Goal: Task Accomplishment & Management: Complete application form

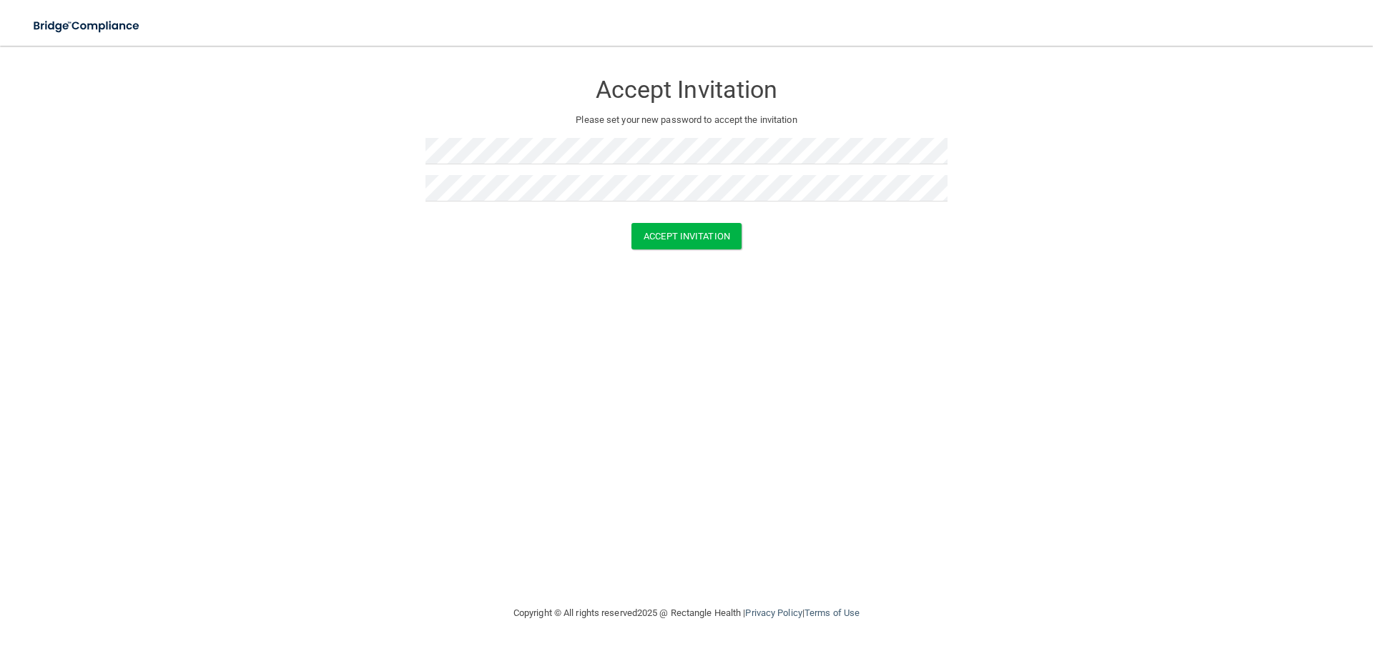
click at [385, 227] on div "Accept Invitation" at bounding box center [686, 236] width 1337 height 26
click at [721, 231] on button "Accept Invitation" at bounding box center [686, 236] width 110 height 26
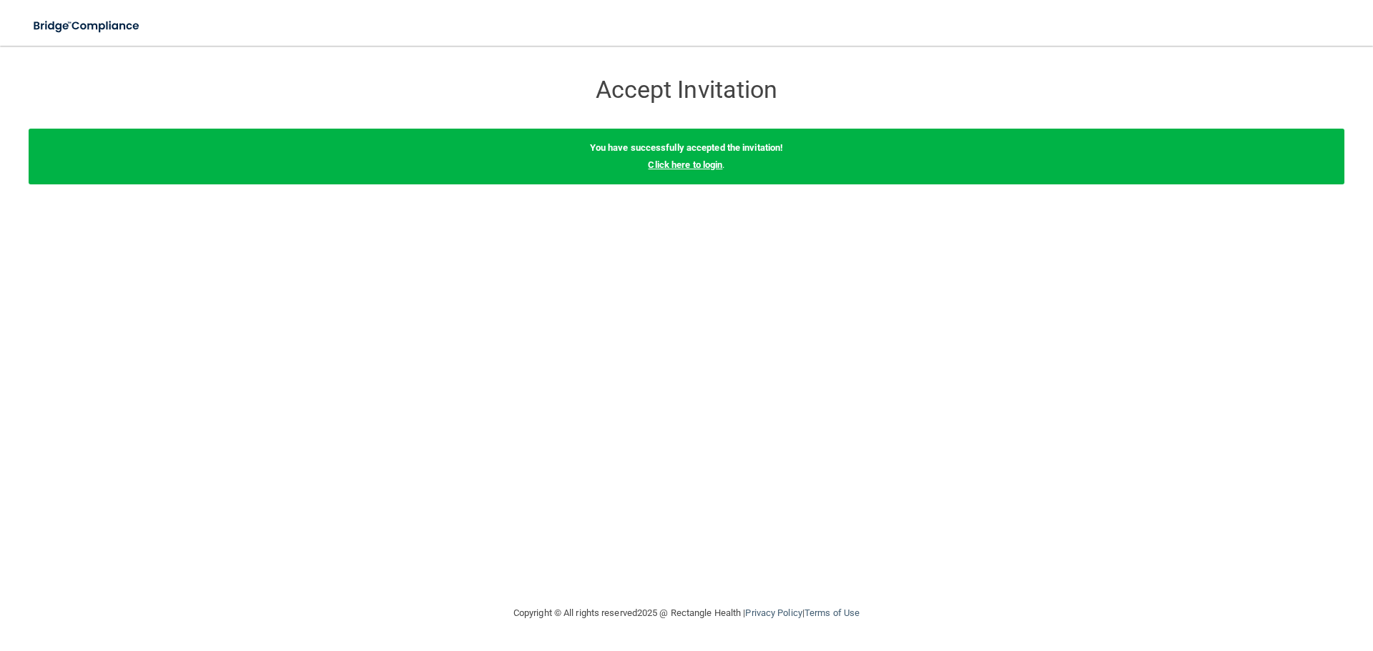
click at [689, 166] on link "Click here to login" at bounding box center [685, 164] width 74 height 11
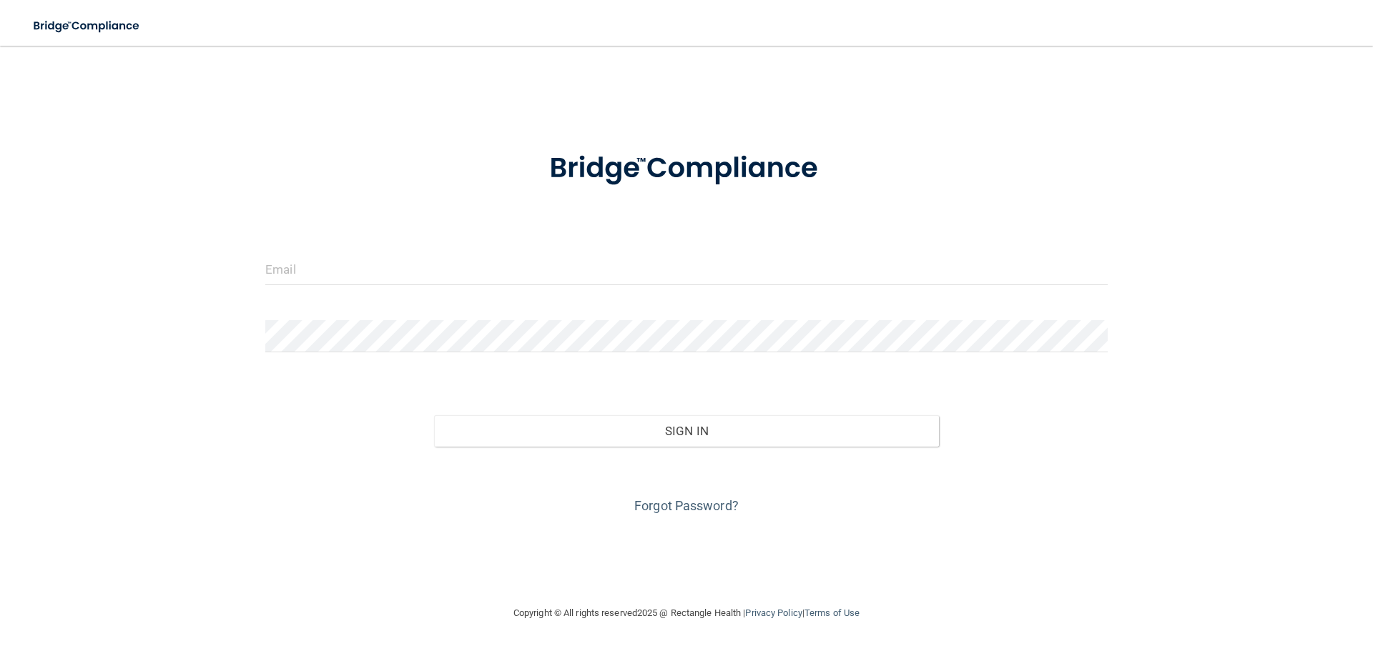
drag, startPoint x: 543, startPoint y: 250, endPoint x: 534, endPoint y: 265, distance: 16.7
click at [542, 254] on form "Invalid email/password. You don't have permission to access that page. Sign In …" at bounding box center [686, 325] width 842 height 386
click at [534, 265] on input "email" at bounding box center [686, 269] width 842 height 32
paste input "[EMAIL_ADDRESS][DOMAIN_NAME]"
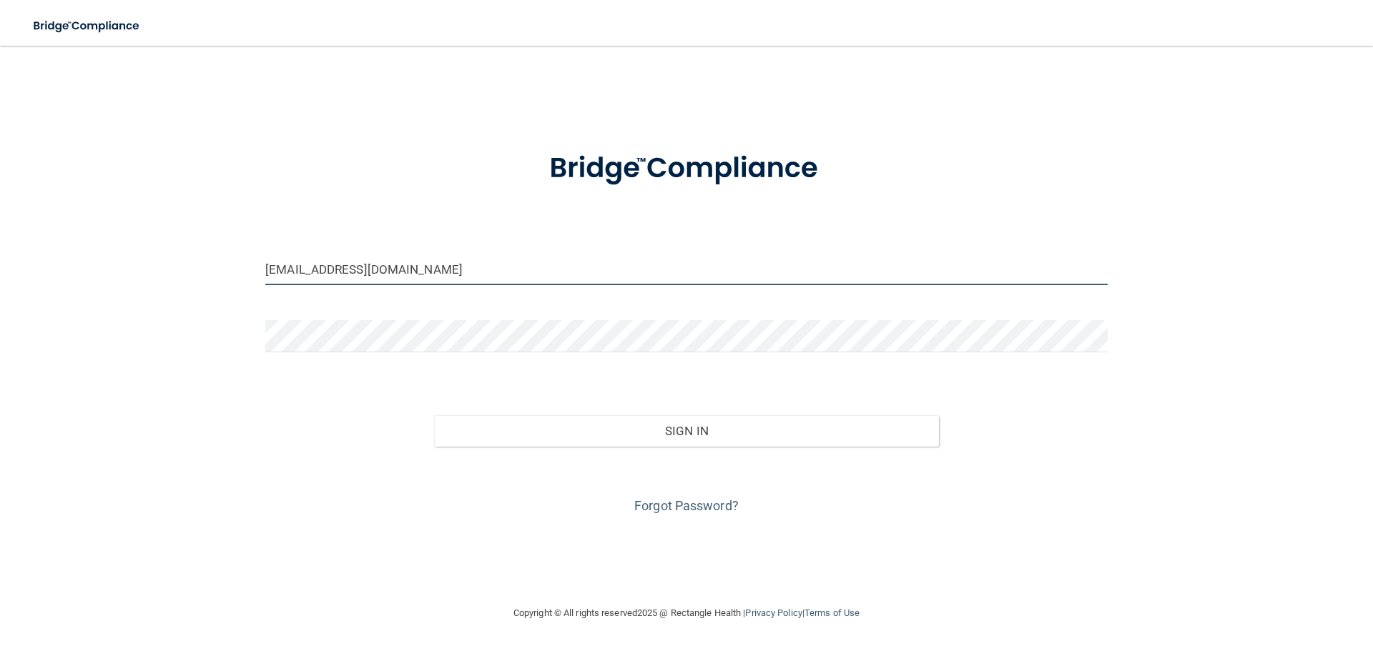
type input "[EMAIL_ADDRESS][DOMAIN_NAME]"
click at [523, 317] on form "[EMAIL_ADDRESS][DOMAIN_NAME] Invalid email/password. You don't have permission …" at bounding box center [686, 325] width 842 height 386
click at [601, 396] on div "Sign In" at bounding box center [687, 417] width 864 height 60
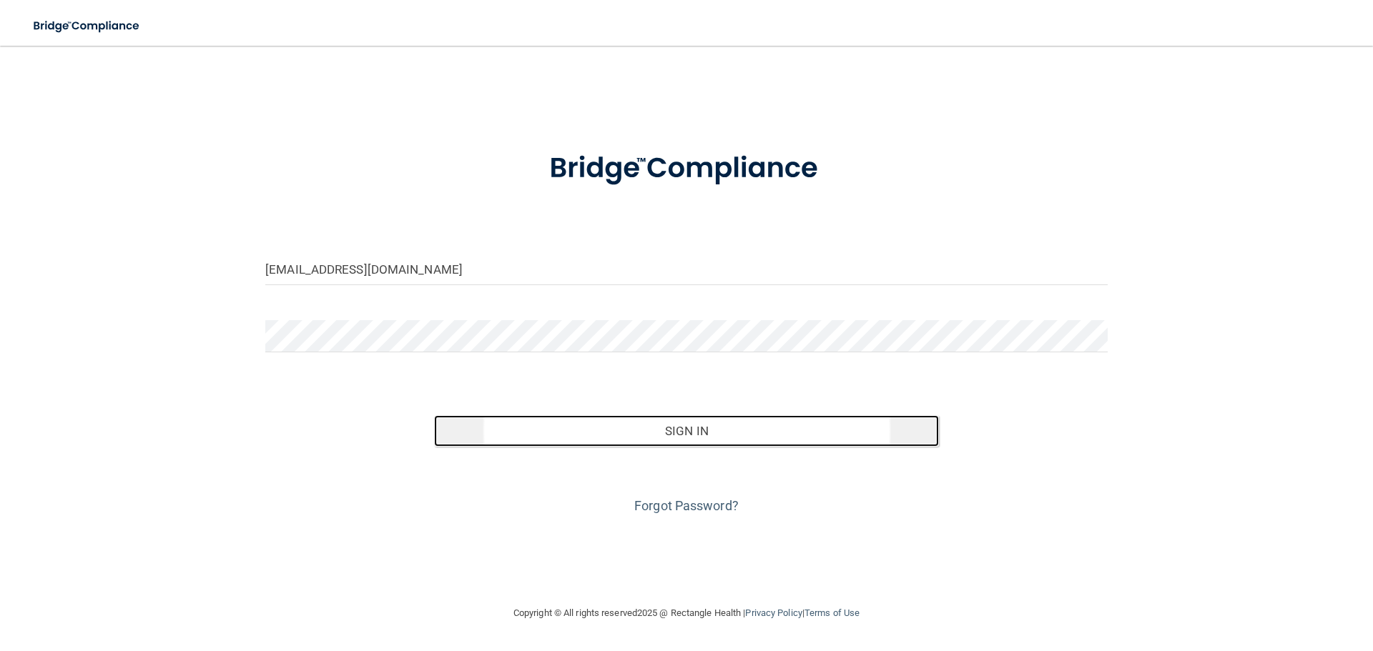
click at [605, 418] on button "Sign In" at bounding box center [687, 430] width 506 height 31
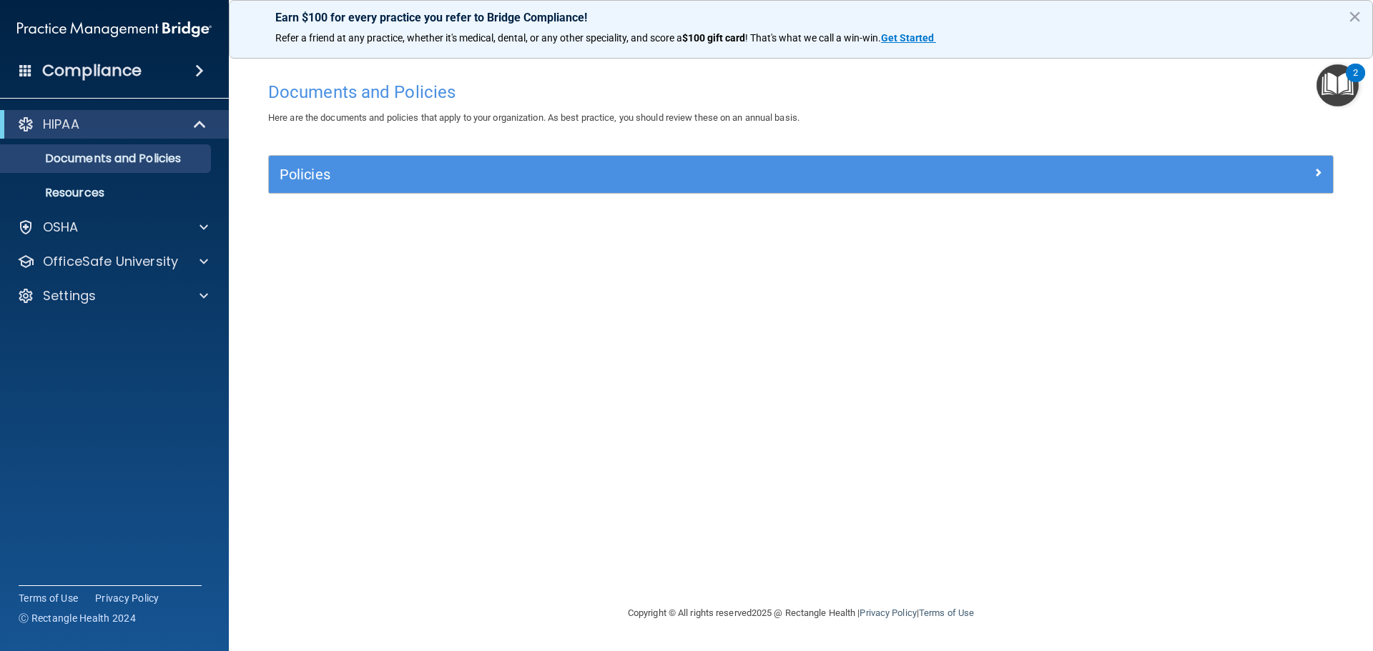
click at [1362, 89] on main "Documents and Policies Here are the documents and policies that apply to your o…" at bounding box center [801, 349] width 1144 height 606
click at [1348, 88] on img "Open Resource Center, 2 new notifications" at bounding box center [1337, 85] width 42 height 42
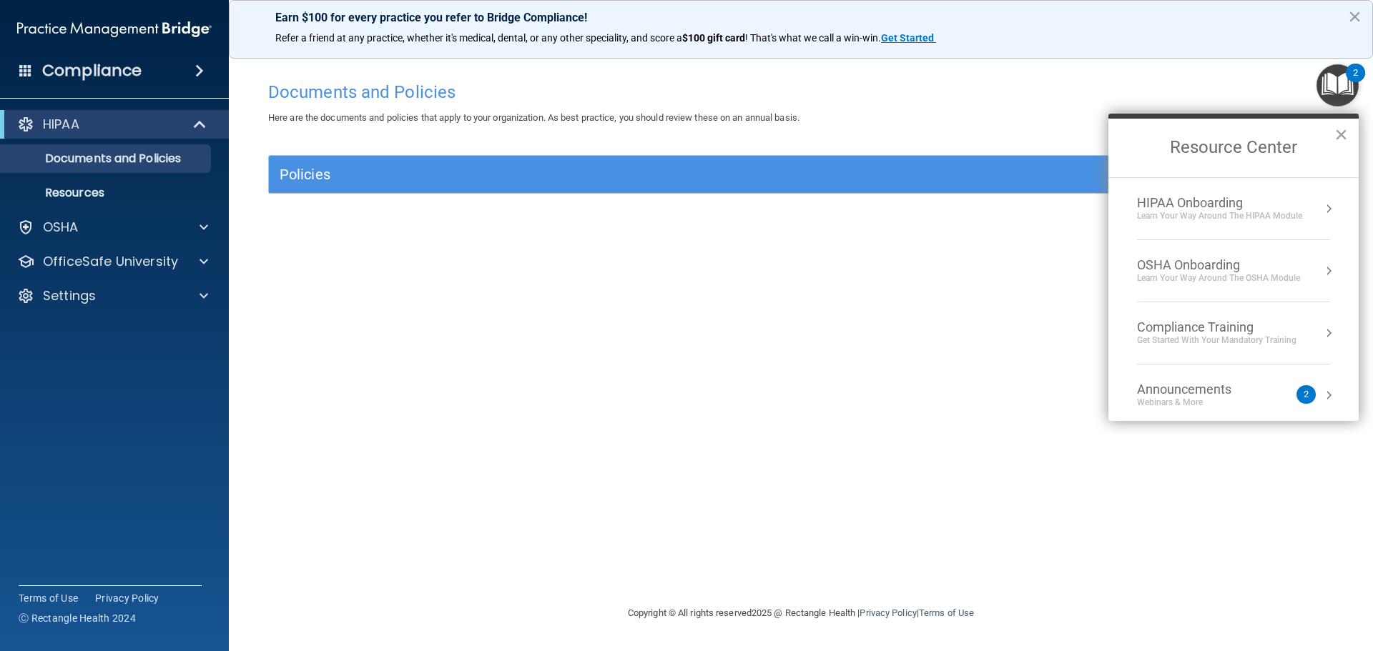
click at [1252, 388] on div "Announcements" at bounding box center [1198, 390] width 123 height 16
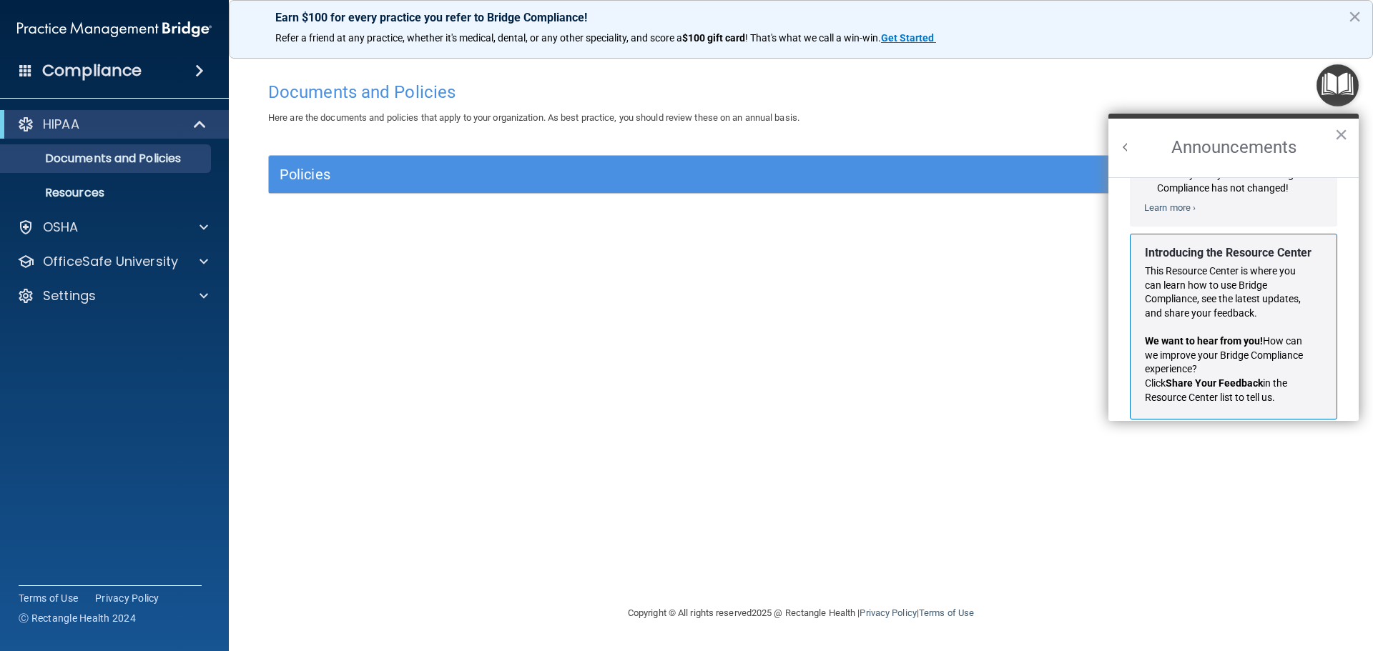
scroll to position [251, 0]
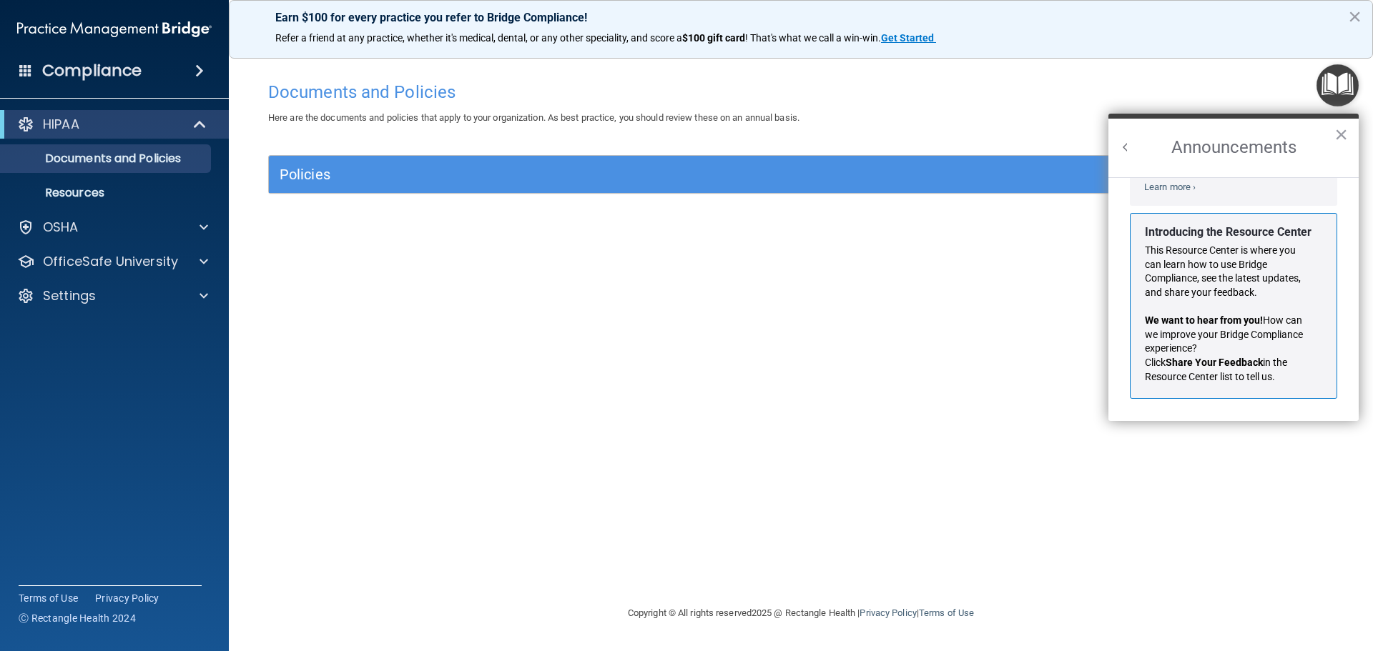
click at [1123, 139] on h2 "Announcements" at bounding box center [1233, 148] width 250 height 59
click at [1125, 146] on button "Back to Resource Center Home" at bounding box center [1125, 147] width 14 height 14
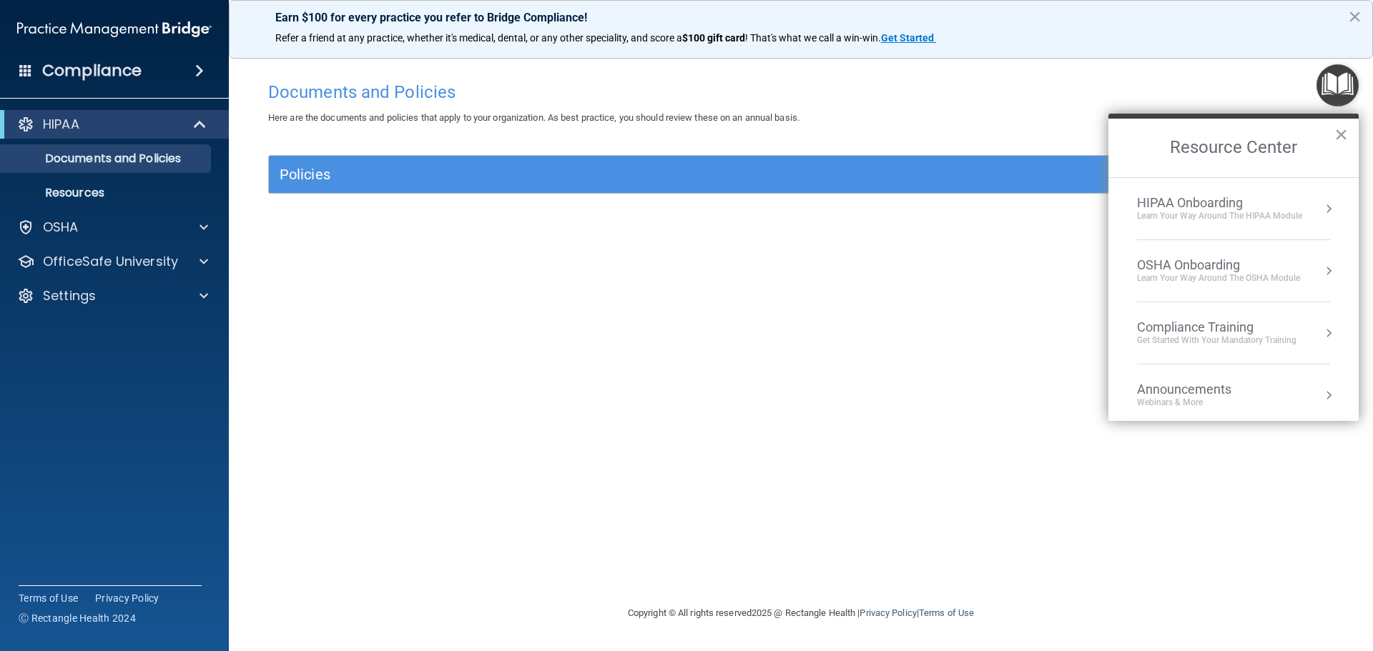
click at [1337, 132] on button "×" at bounding box center [1341, 134] width 14 height 23
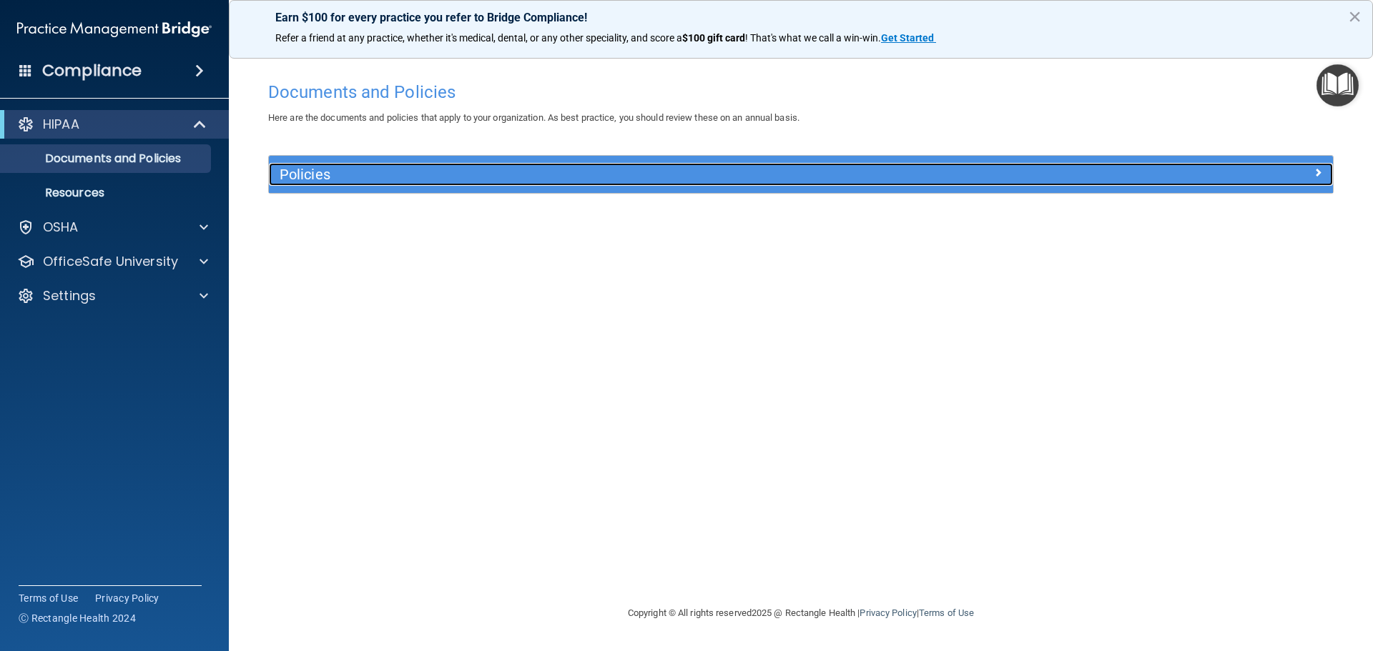
click at [661, 169] on h5 "Policies" at bounding box center [668, 175] width 777 height 16
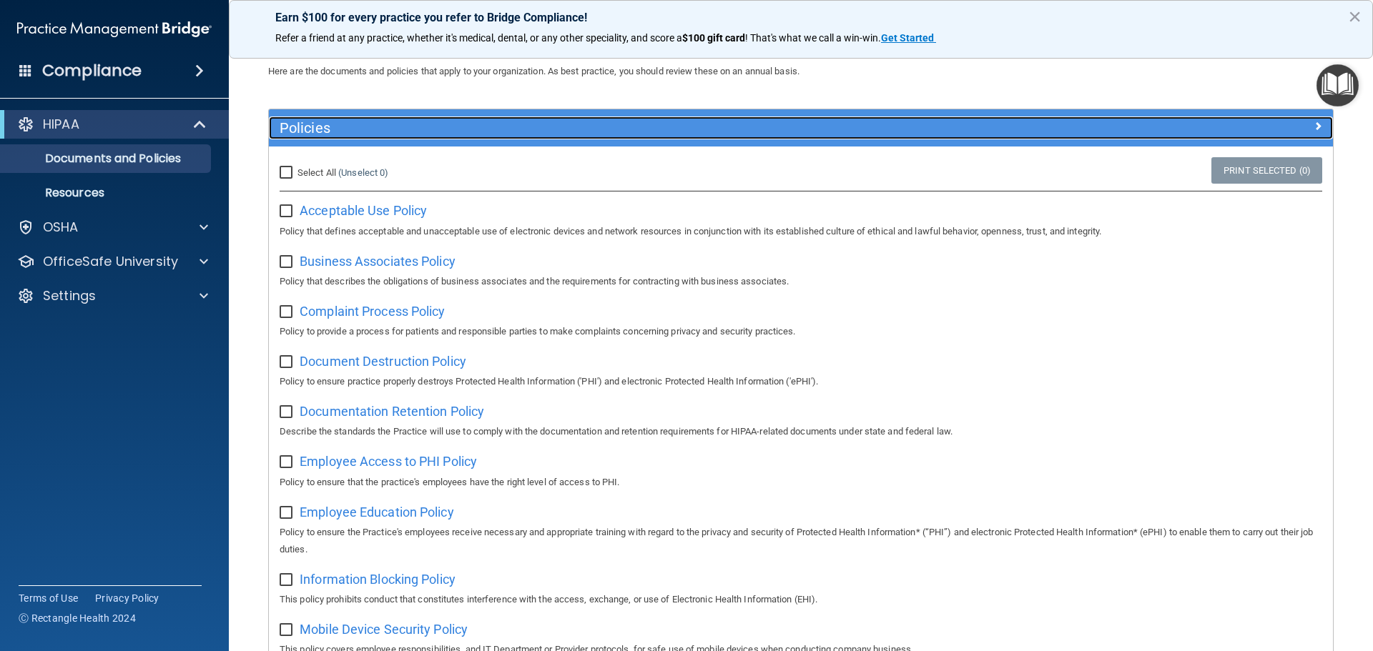
scroll to position [72, 0]
